Goal: Communication & Community: Answer question/provide support

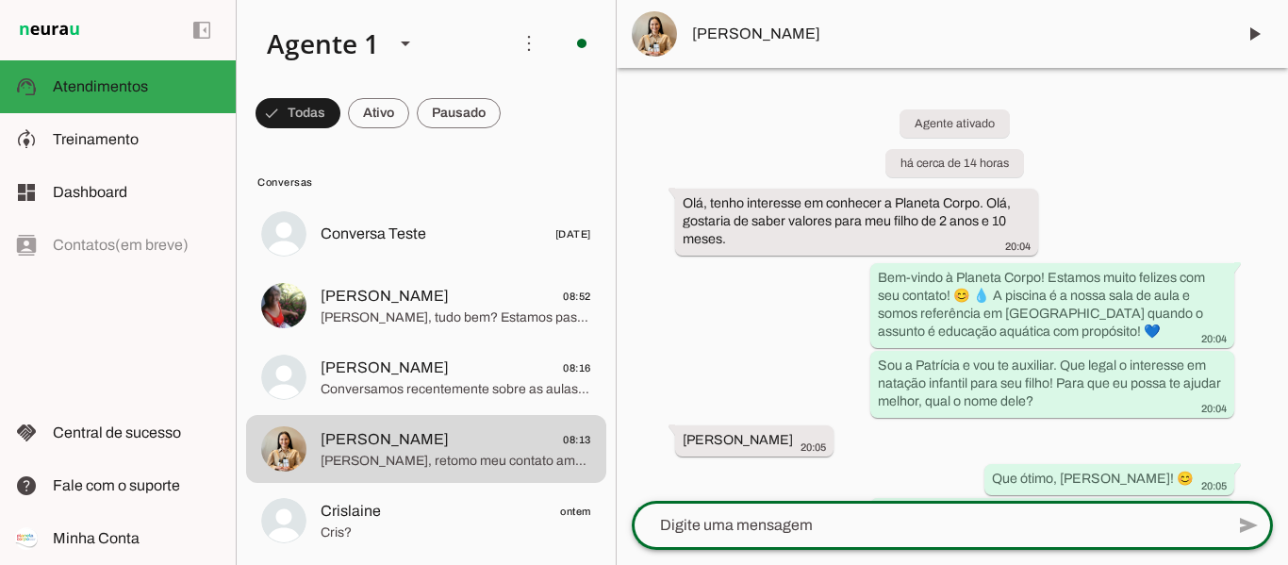
scroll to position [1186, 0]
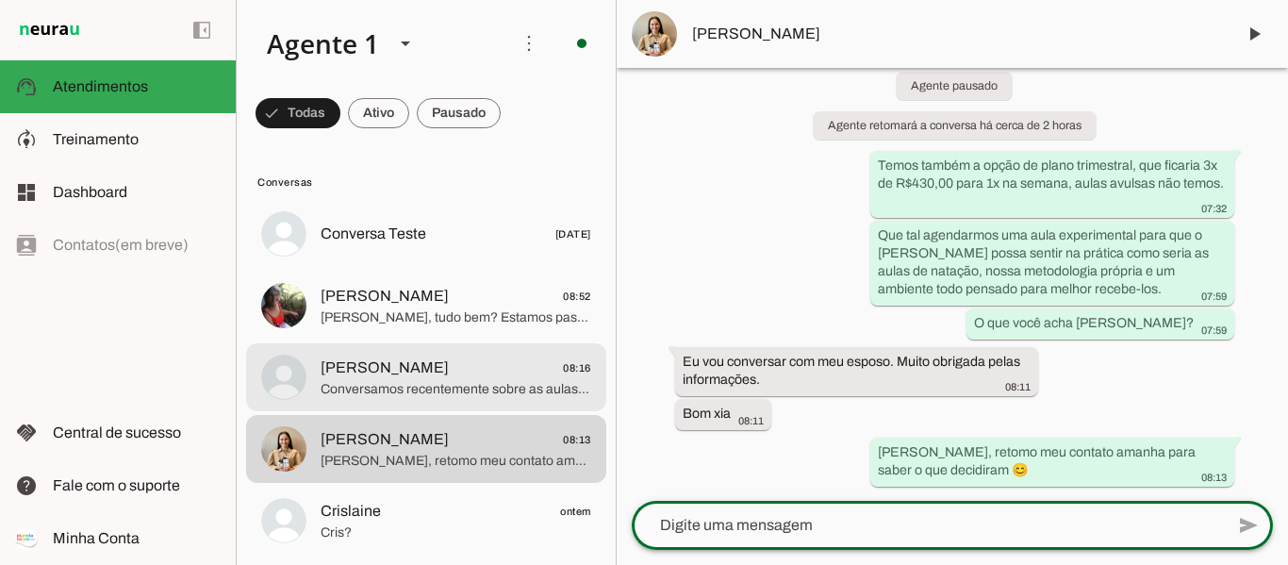
click at [396, 321] on span "[PERSON_NAME], tudo bem? Estamos passando aqui para confirmar sua Aula Experime…" at bounding box center [456, 317] width 271 height 19
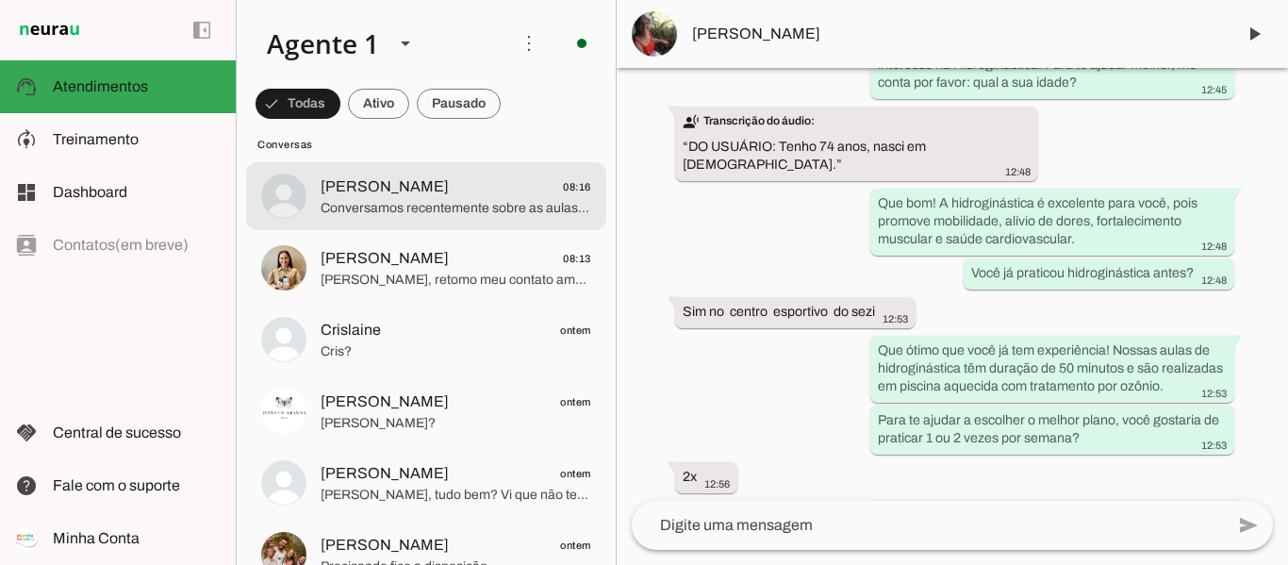
scroll to position [189, 0]
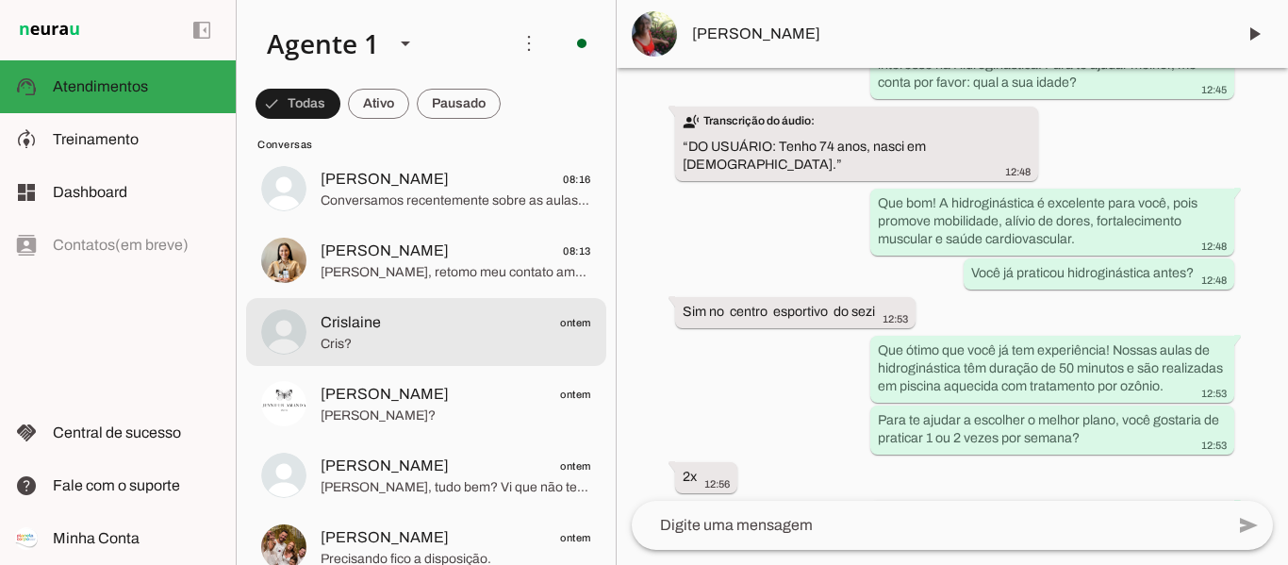
click at [400, 325] on span "Crislaine ontem" at bounding box center [456, 323] width 271 height 24
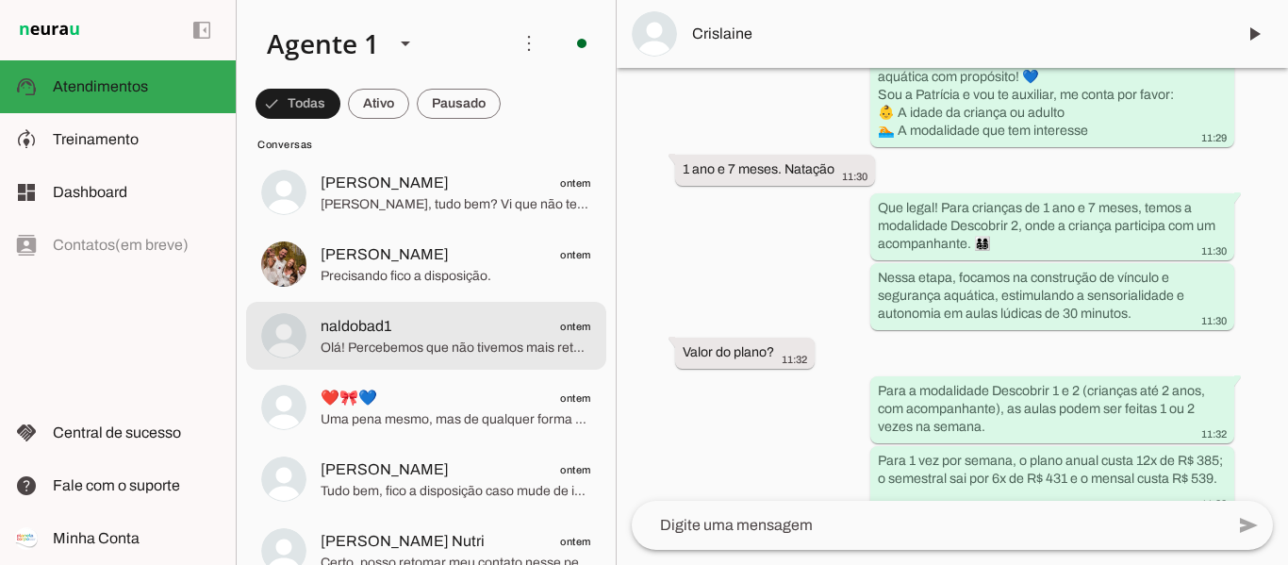
scroll to position [566, 0]
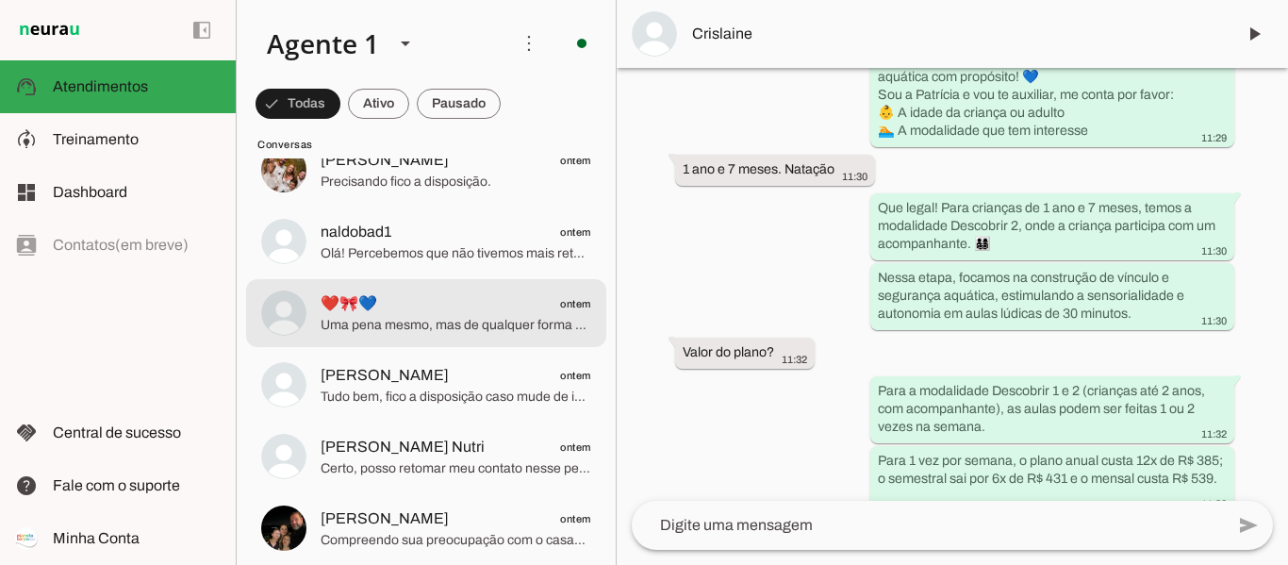
click at [445, 324] on span "Uma pena mesmo, mas de qualquer forma fico a disposição caso mude de ideia e co…" at bounding box center [456, 325] width 271 height 19
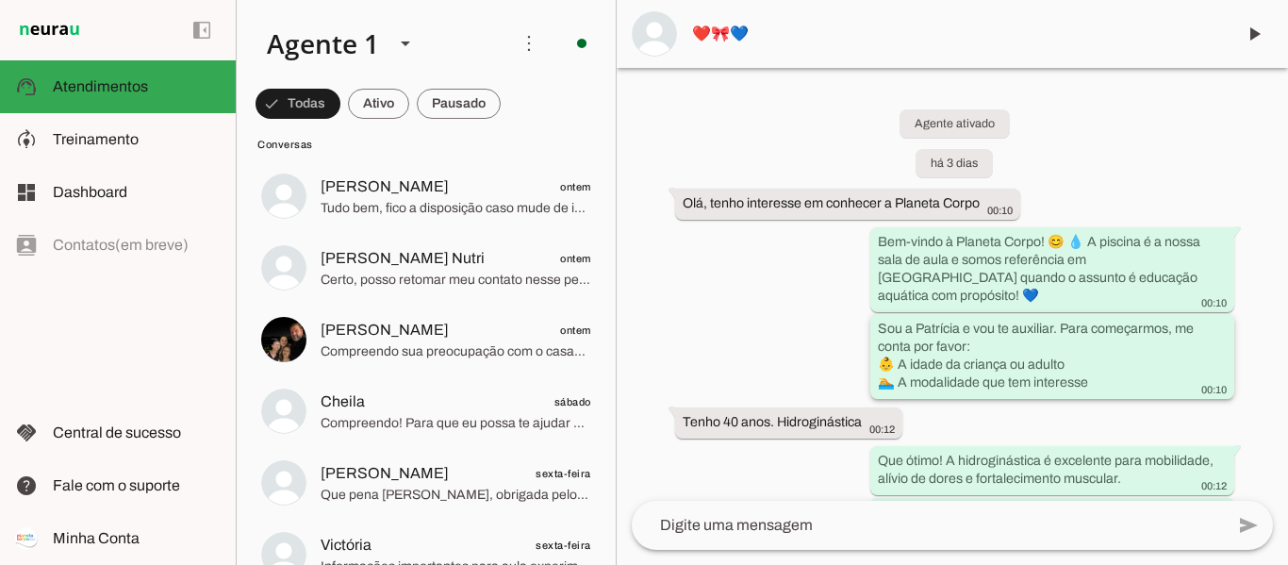
scroll to position [94, 0]
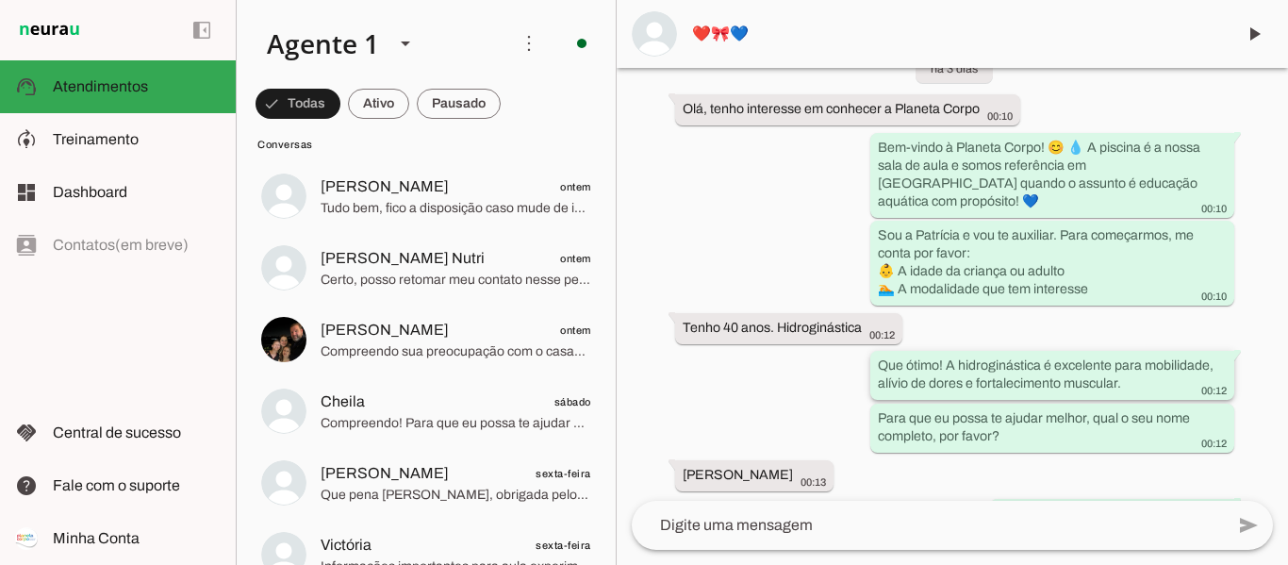
drag, startPoint x: 874, startPoint y: 342, endPoint x: 1122, endPoint y: 361, distance: 247.8
click at [1122, 361] on div "Que ótimo! A hidroginástica é excelente para mobilidade, alívio de dores e fort…" at bounding box center [1052, 378] width 349 height 42
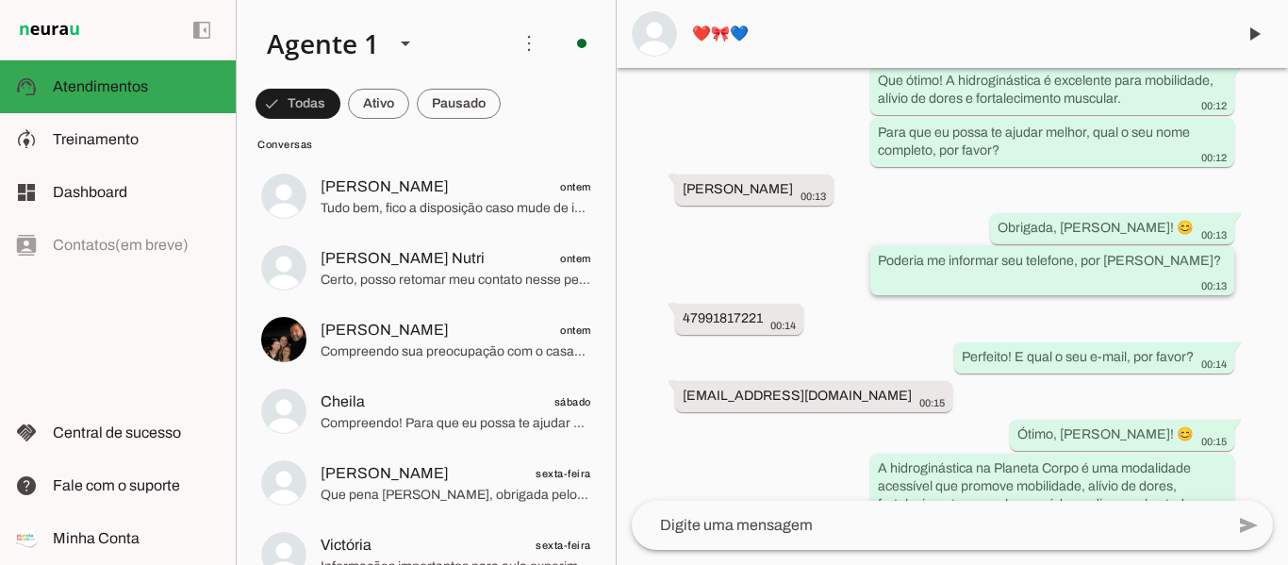
scroll to position [472, 0]
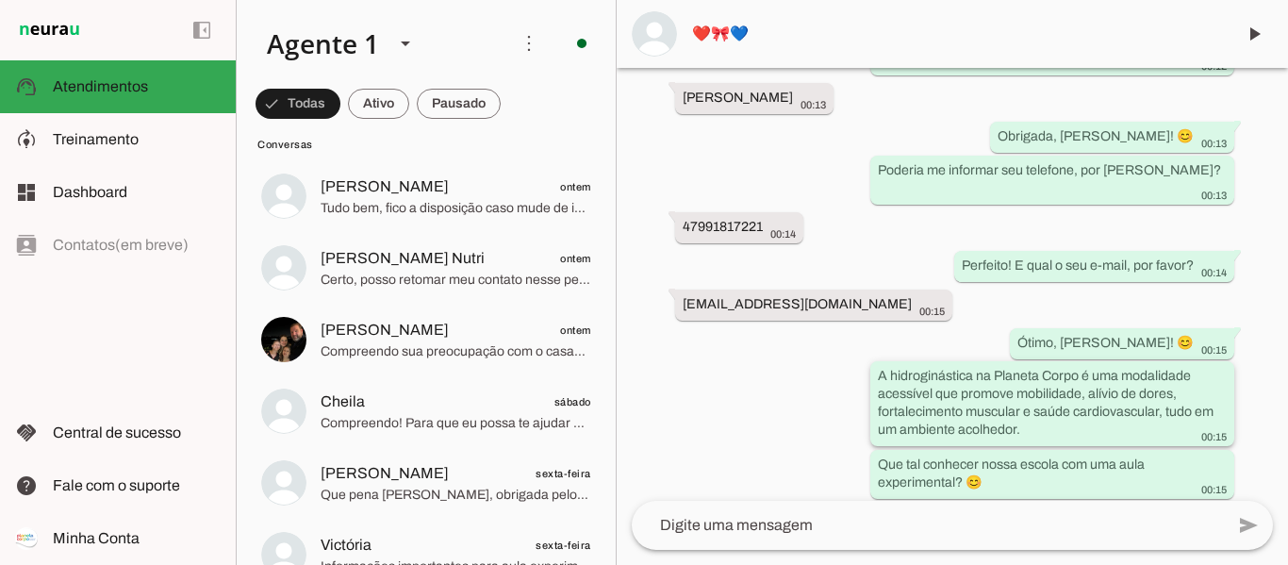
drag, startPoint x: 874, startPoint y: 339, endPoint x: 1018, endPoint y: 387, distance: 151.2
click at [1018, 387] on div "A hidroginástica na Planeta Corpo é uma modalidade acessível que promove mobili…" at bounding box center [1052, 405] width 349 height 77
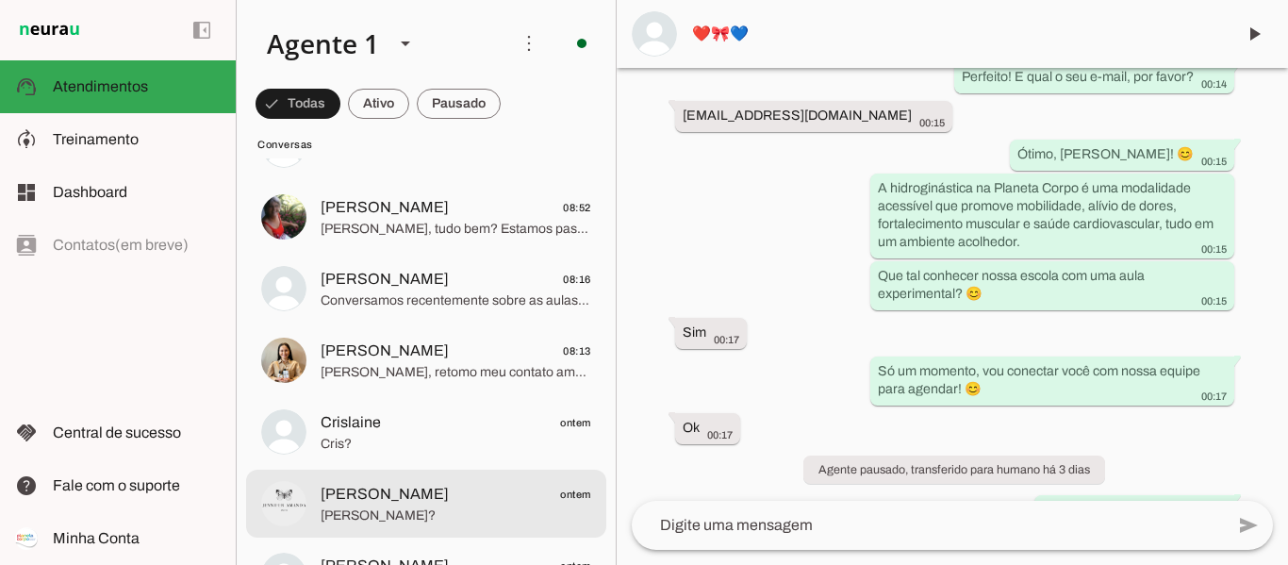
scroll to position [0, 0]
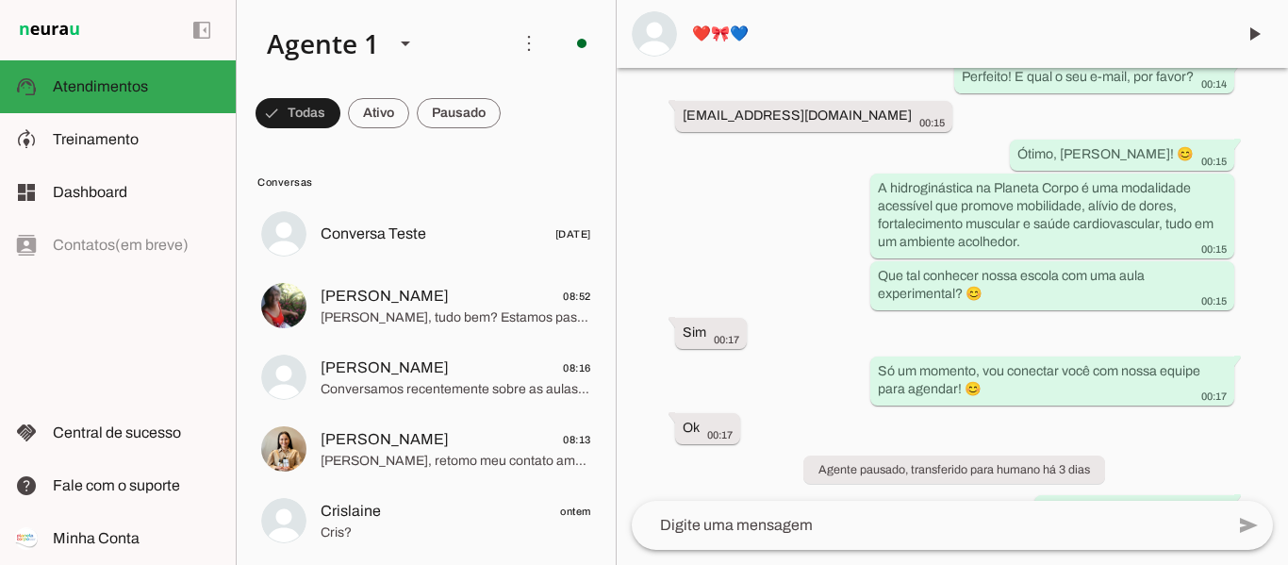
click at [777, 263] on div "Agente ativado há 3 dias Olá, tenho interesse em conhecer a Planeta Corpo 00:10…" at bounding box center [953, 284] width 672 height 433
drag, startPoint x: 957, startPoint y: 256, endPoint x: 872, endPoint y: 238, distance: 86.8
click at [872, 260] on whatsapp-message-bubble "Que tal conhecer nossa escola com uma aula experimental? 😊 00:15" at bounding box center [1053, 284] width 364 height 49
